Goal: Task Accomplishment & Management: Use online tool/utility

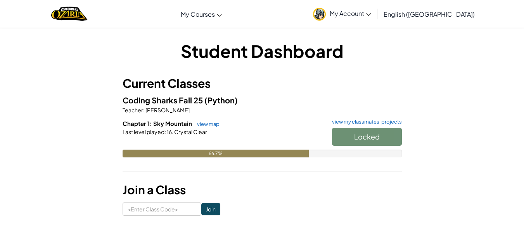
click at [382, 137] on div "Locked" at bounding box center [363, 139] width 78 height 22
click at [351, 137] on div "Locked" at bounding box center [363, 139] width 78 height 22
click at [383, 139] on div "Locked" at bounding box center [363, 139] width 78 height 22
click at [378, 139] on div "Locked" at bounding box center [363, 139] width 78 height 22
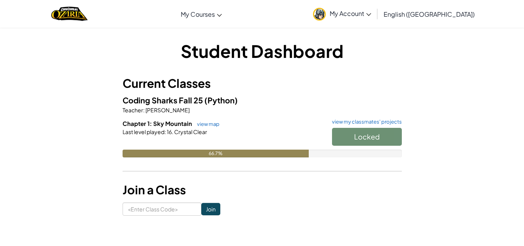
click at [378, 137] on div "Locked" at bounding box center [363, 139] width 78 height 22
click at [83, 153] on div "Student Dashboard Current Classes Coding Sharks Fall 25 (Python) Teacher : [PER…" at bounding box center [262, 127] width 454 height 177
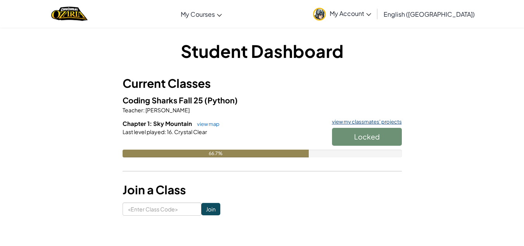
click at [351, 119] on link "view my classmates' projects" at bounding box center [365, 121] width 74 height 5
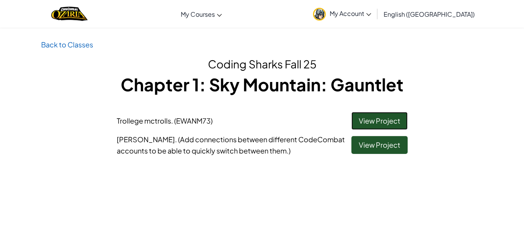
click at [378, 116] on link "View Project" at bounding box center [380, 121] width 56 height 18
